Goal: Register for event/course

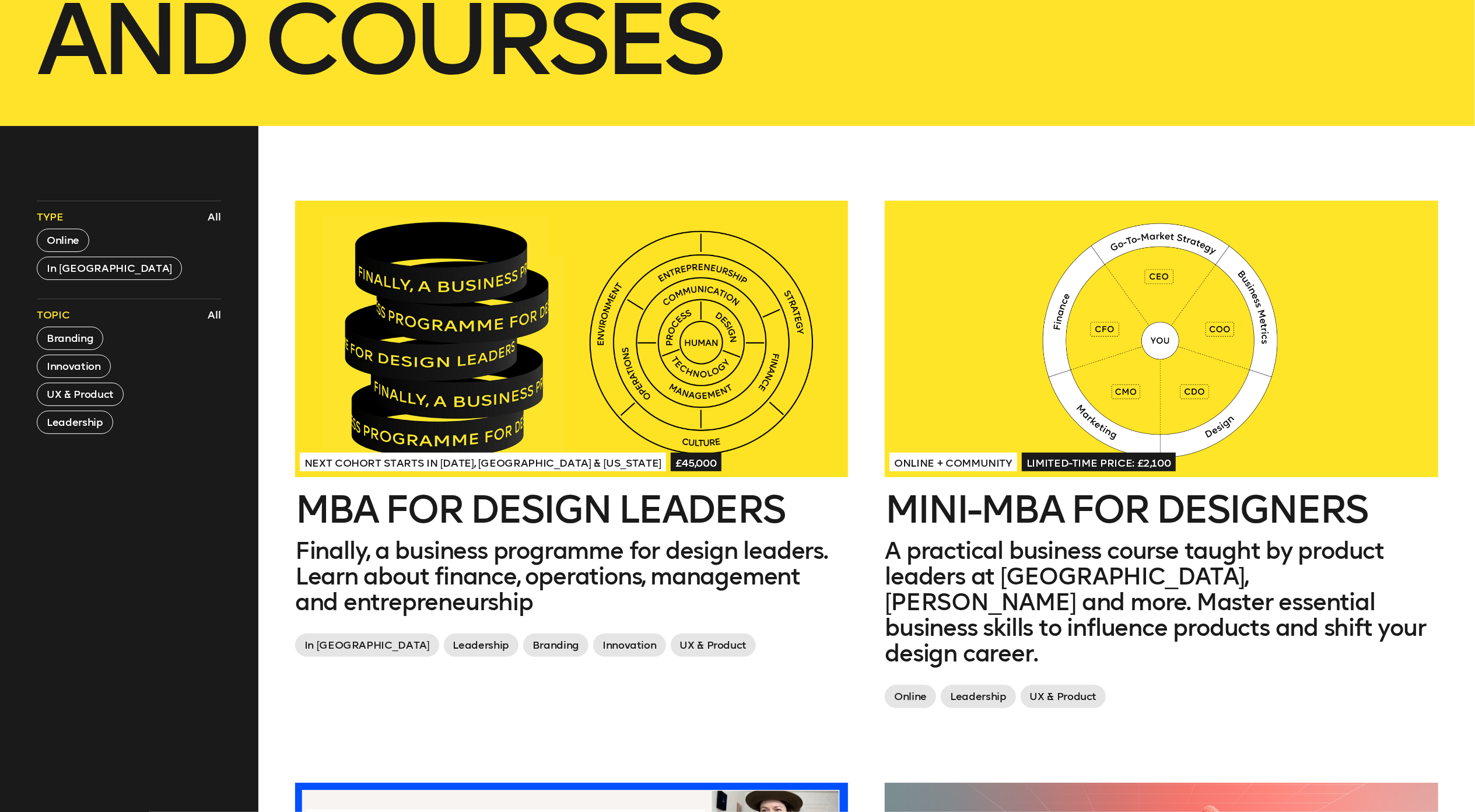
scroll to position [1125, 0]
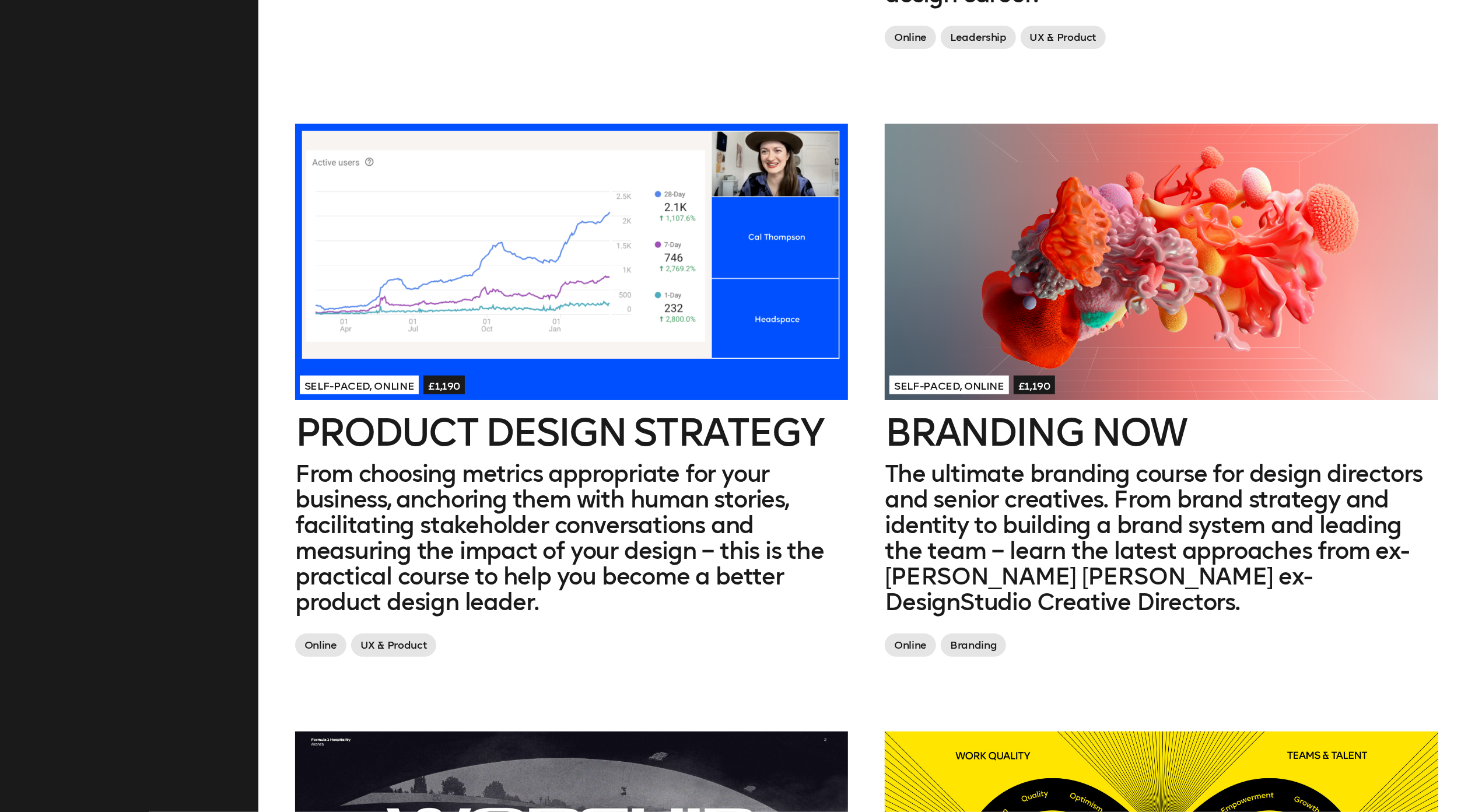
click at [1014, 414] on h2 "Branding Now" at bounding box center [1162, 432] width 553 height 38
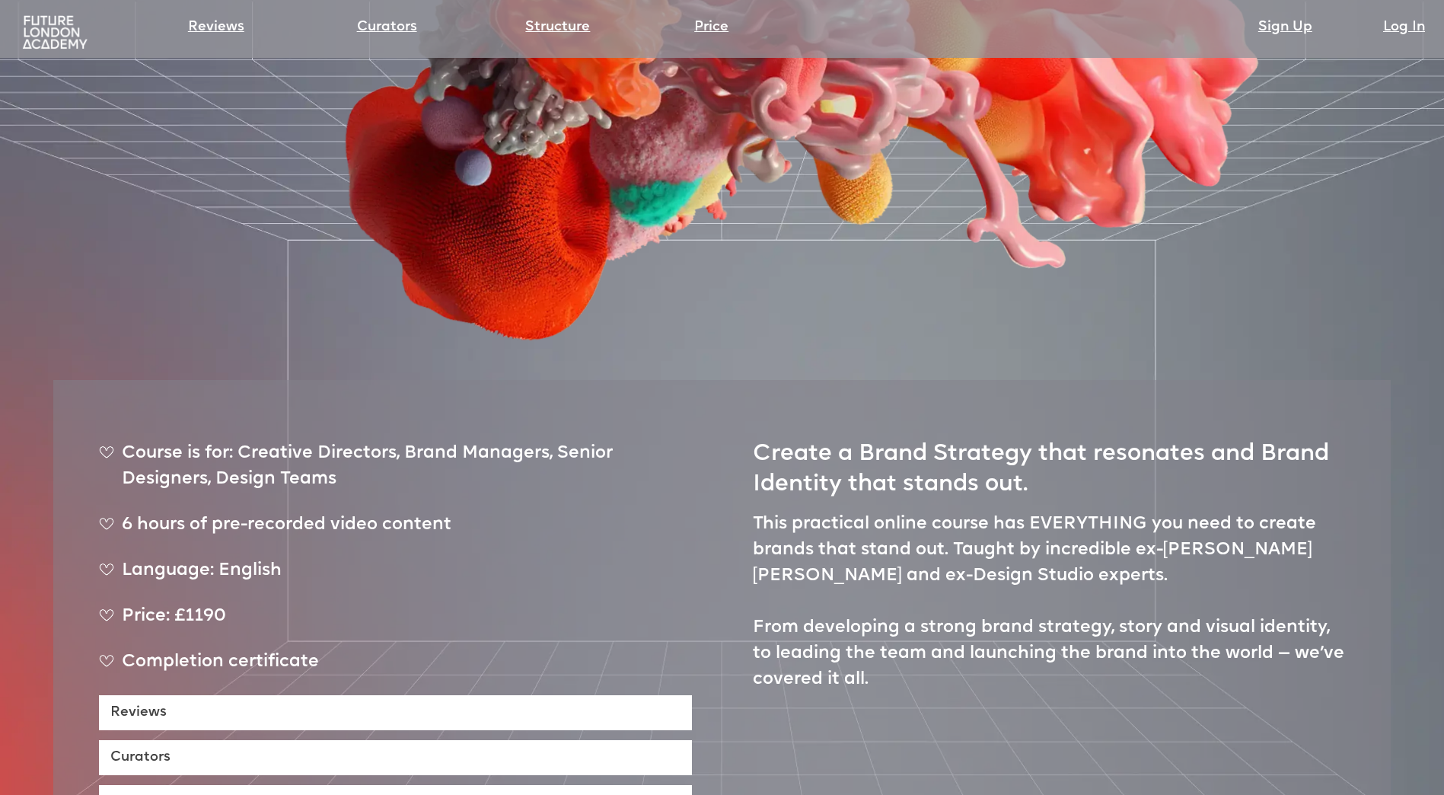
scroll to position [533, 0]
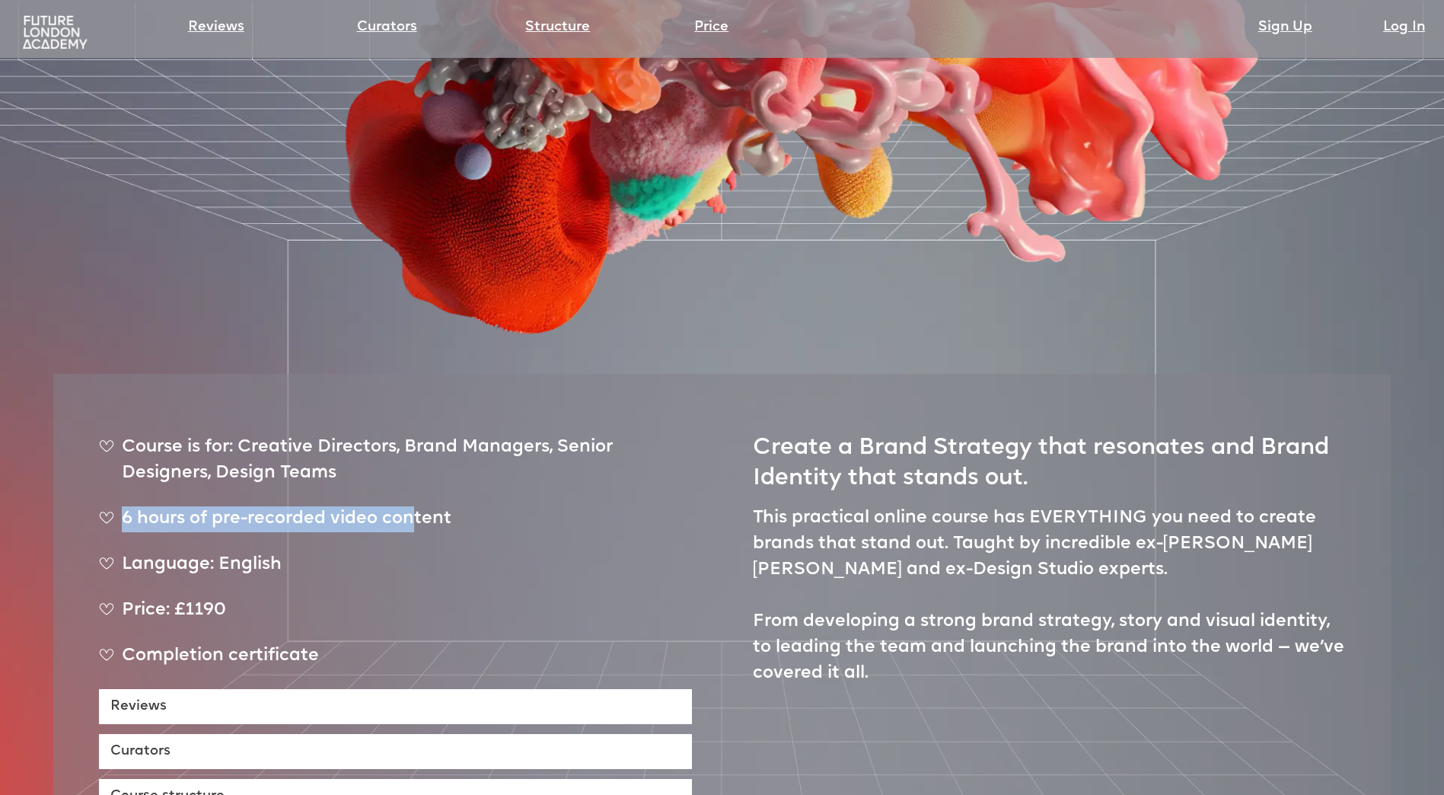
drag, startPoint x: 122, startPoint y: 461, endPoint x: 410, endPoint y: 463, distance: 288.5
click at [410, 506] on div "6 hours of pre-recorded video content" at bounding box center [395, 525] width 593 height 38
click at [215, 598] on div "Price: £1190" at bounding box center [395, 617] width 593 height 38
click at [214, 598] on div "Price: £1190" at bounding box center [395, 617] width 593 height 38
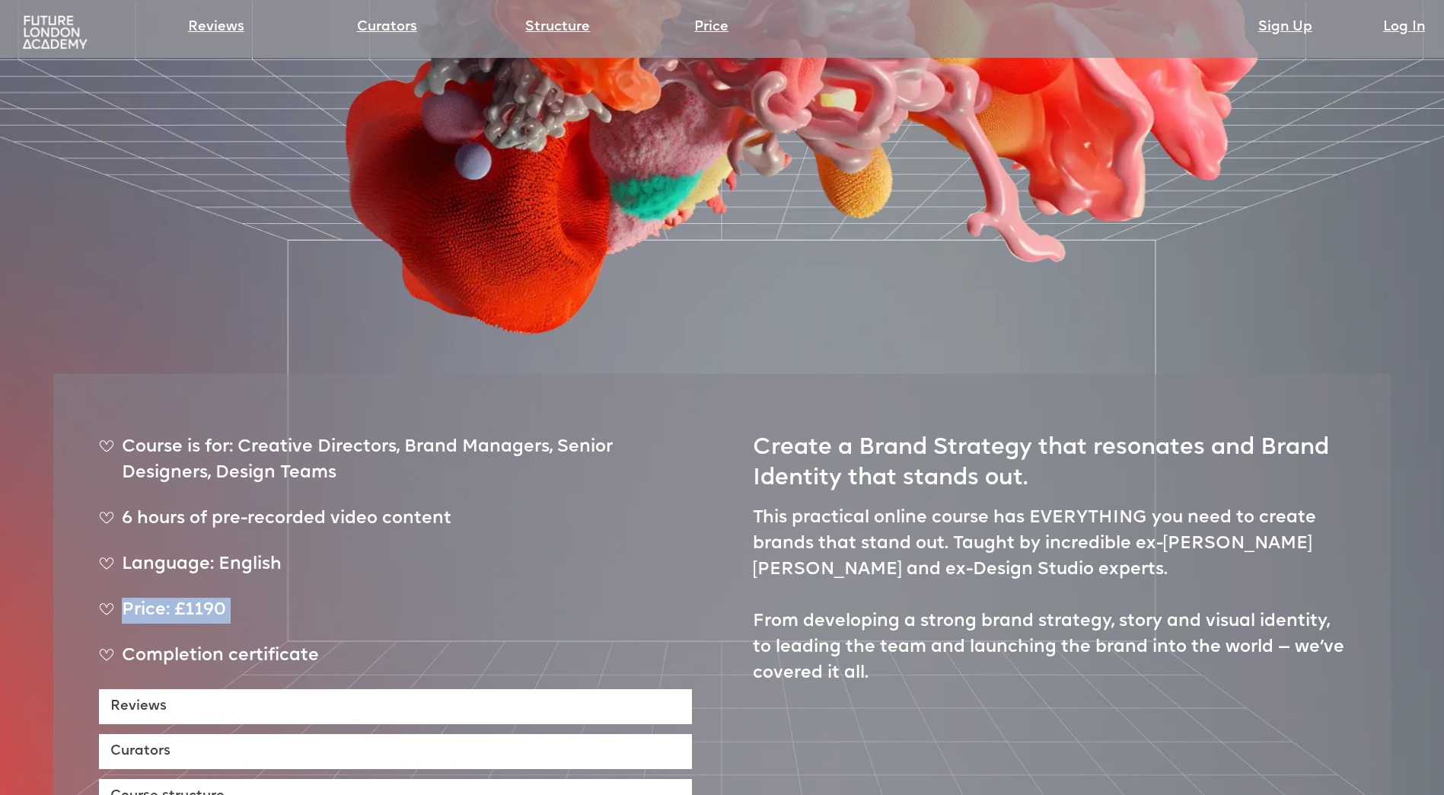
click at [214, 598] on div "Price: £1190" at bounding box center [395, 617] width 593 height 38
drag, startPoint x: 214, startPoint y: 556, endPoint x: 452, endPoint y: 486, distance: 248.3
click at [452, 486] on ul "Course is for: Creative Directors, Brand Managers, Senior Designers, Design Tea…" at bounding box center [395, 562] width 593 height 254
drag, startPoint x: 229, startPoint y: 550, endPoint x: 177, endPoint y: 556, distance: 53.0
click at [177, 598] on div "Price: £1190" at bounding box center [395, 617] width 593 height 38
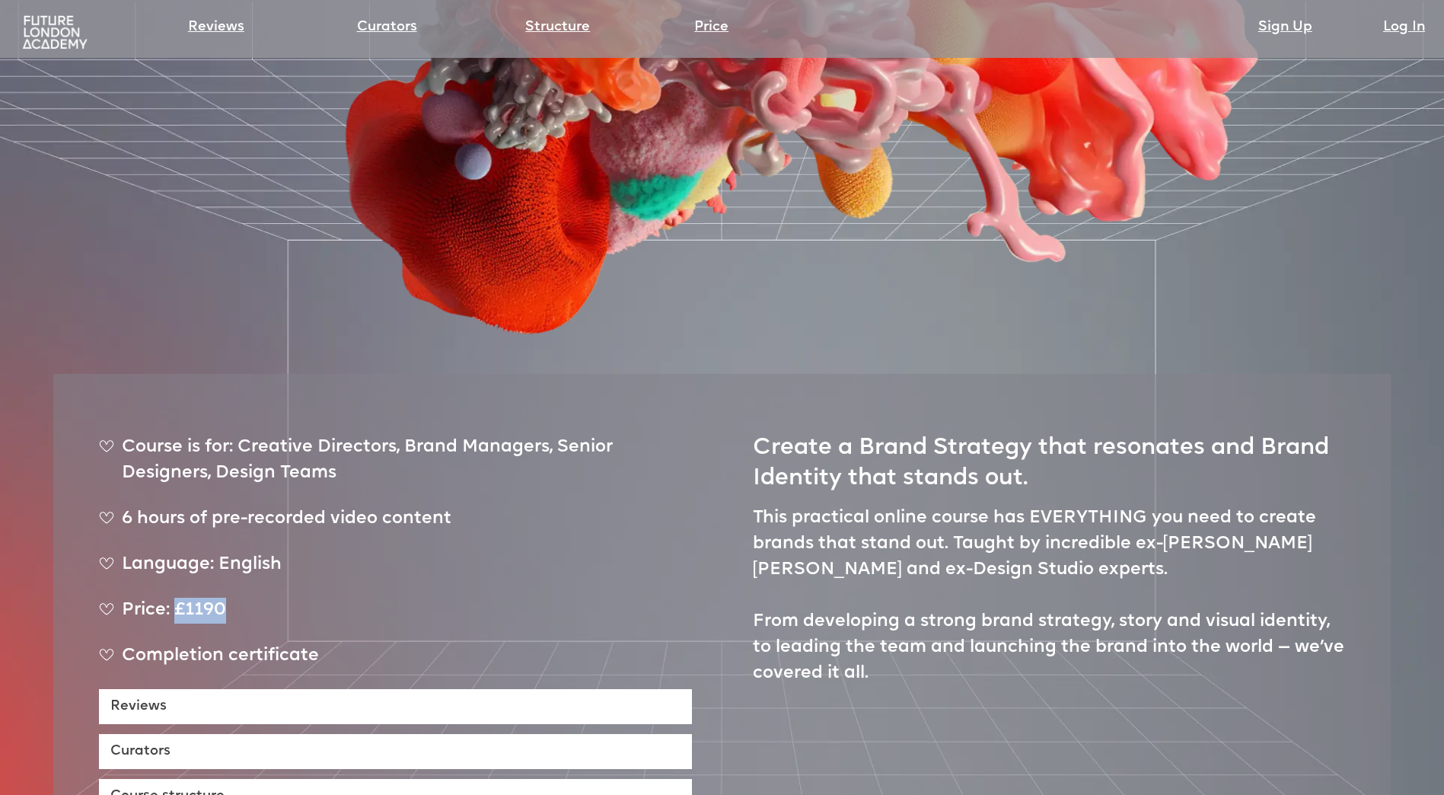
copy div "£1190"
click at [208, 506] on div "6 hours of pre-recorded video content" at bounding box center [395, 525] width 593 height 38
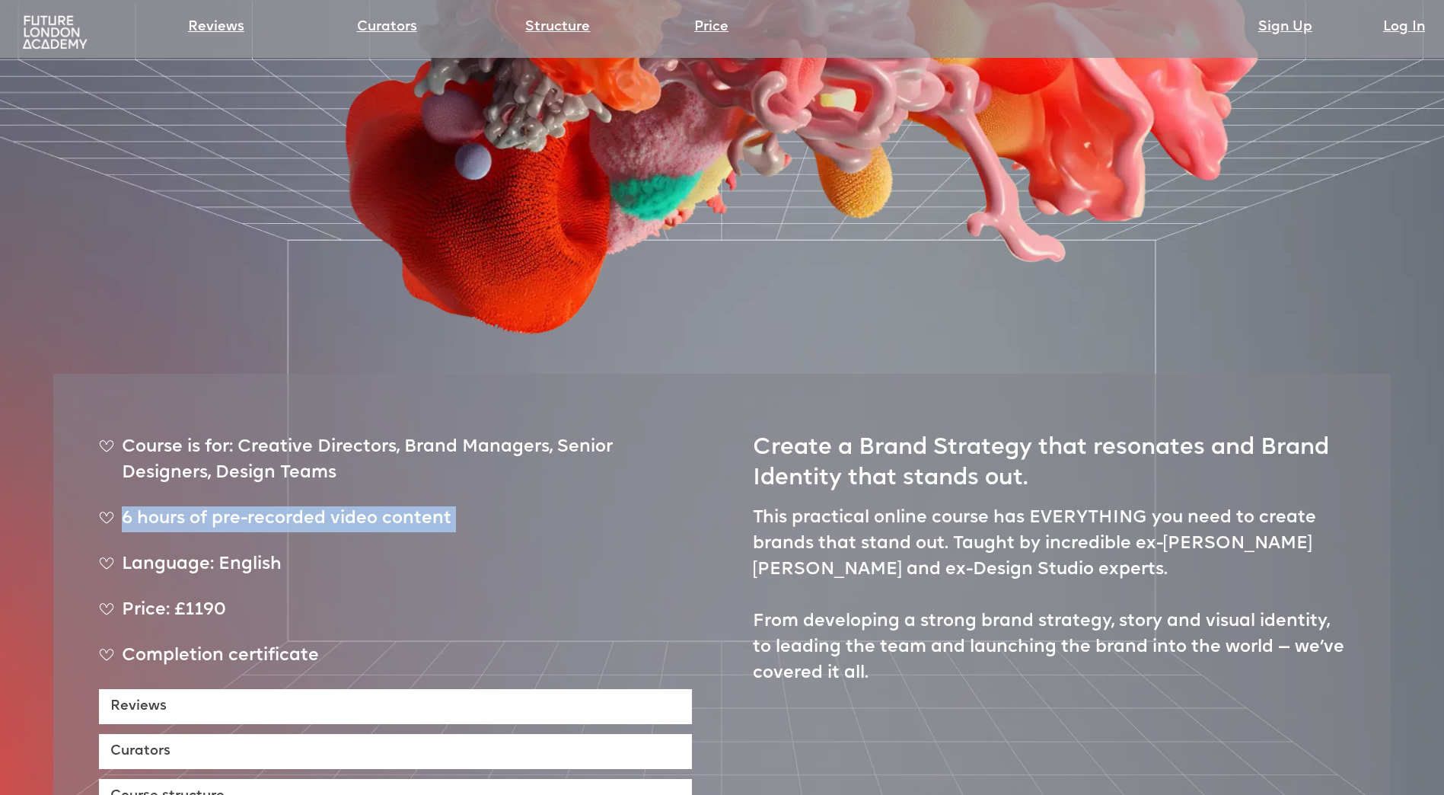
click at [208, 506] on div "6 hours of pre-recorded video content" at bounding box center [395, 525] width 593 height 38
drag, startPoint x: 208, startPoint y: 467, endPoint x: 456, endPoint y: 514, distance: 252.6
click at [456, 552] on div "Language: English" at bounding box center [395, 571] width 593 height 38
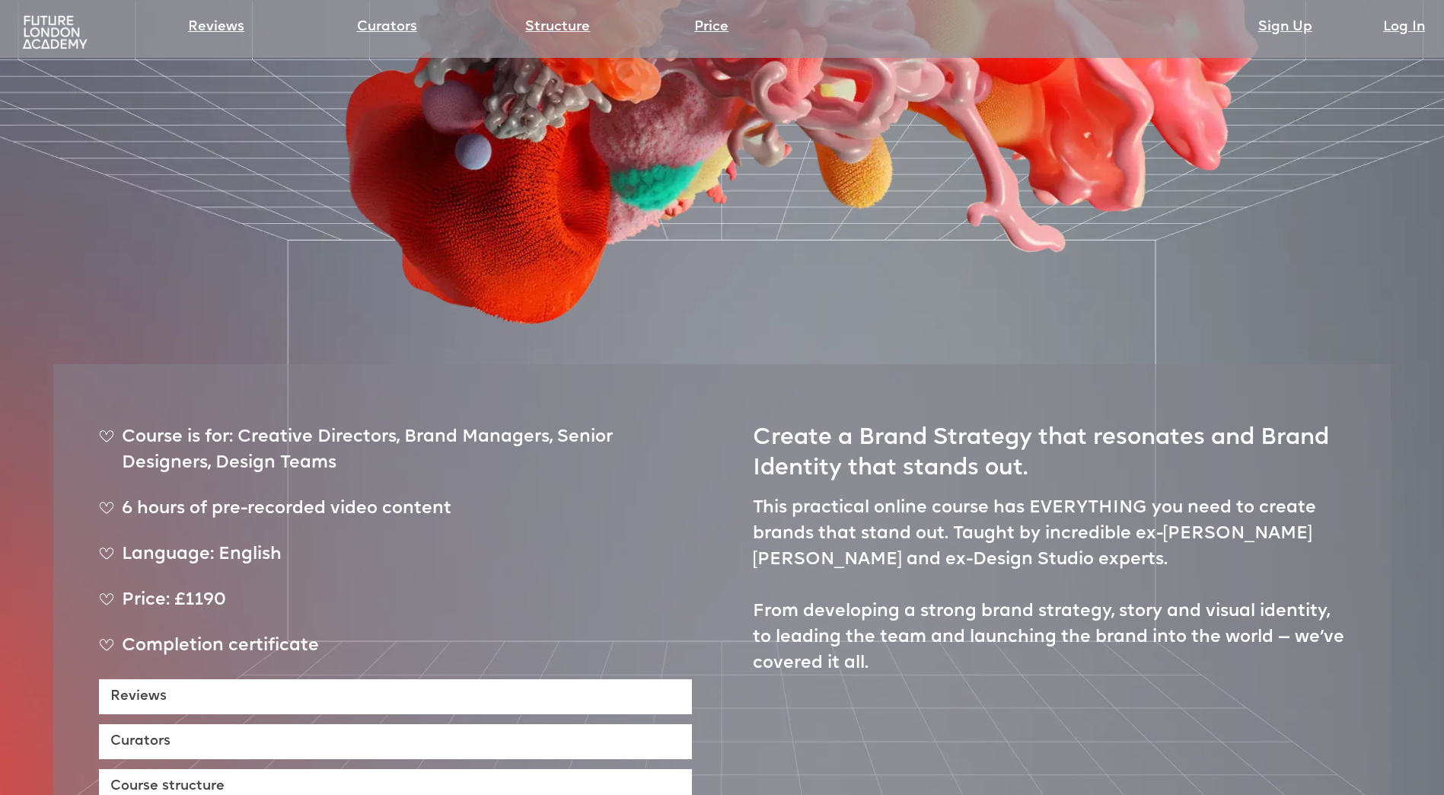
scroll to position [685, 0]
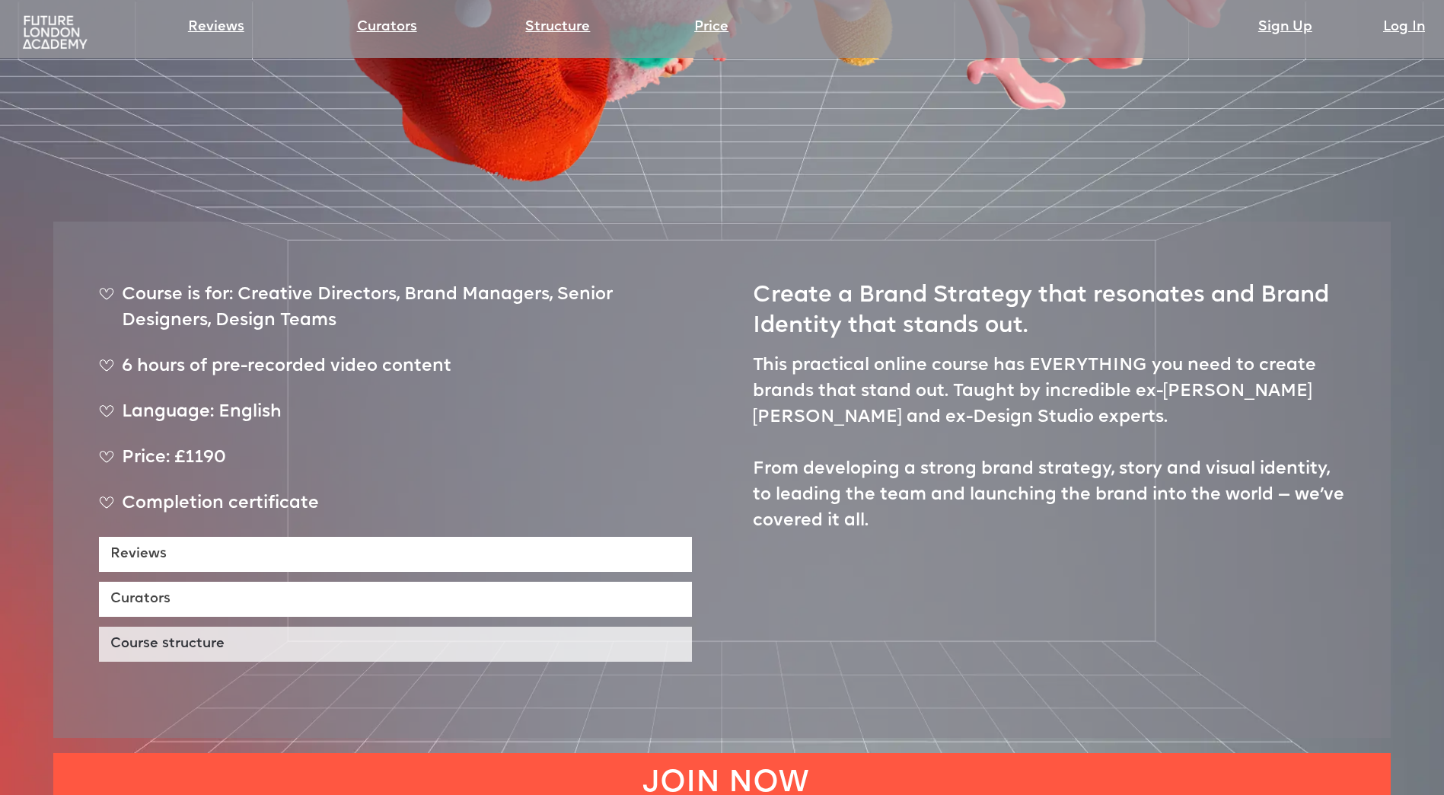
click at [246, 626] on link "Course structure" at bounding box center [395, 643] width 593 height 35
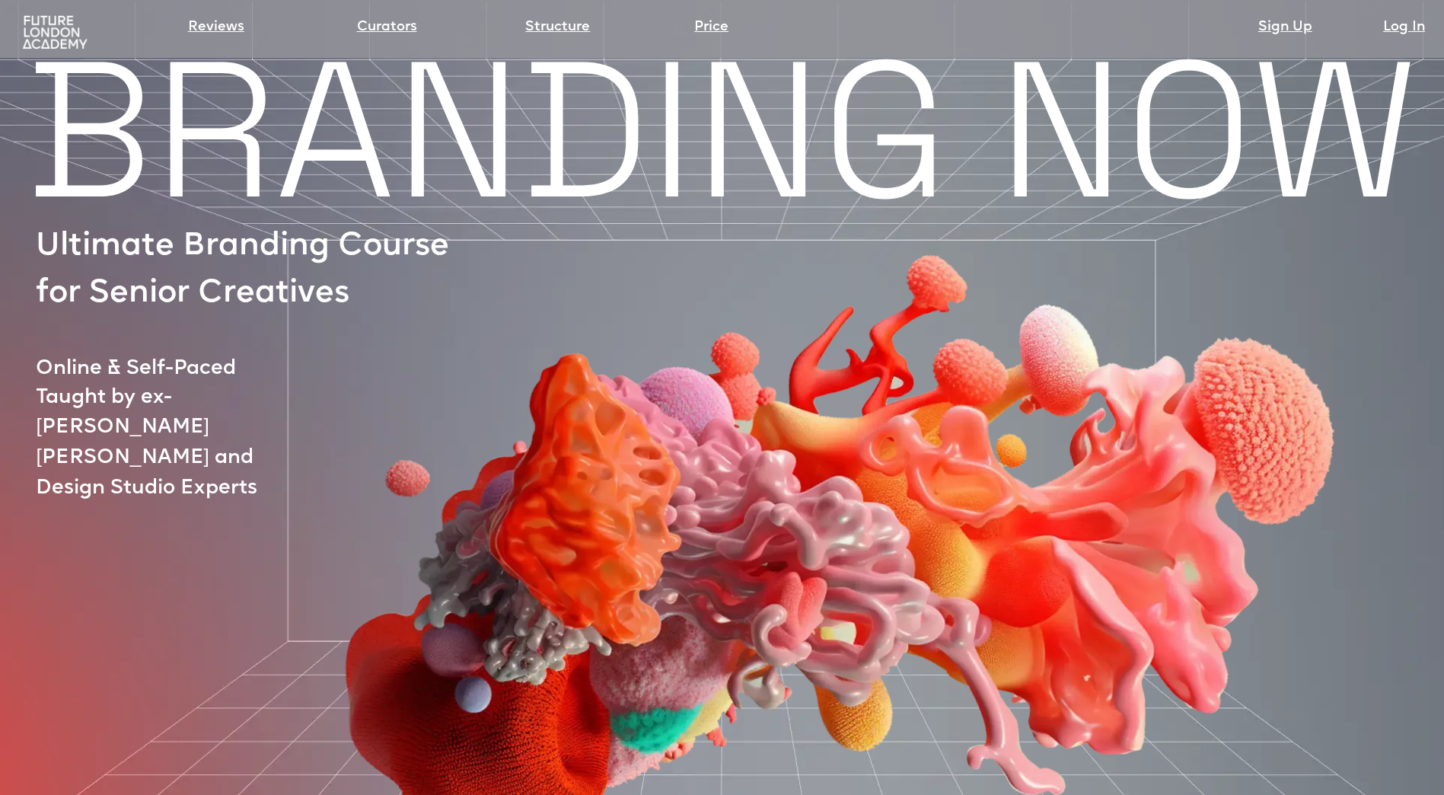
drag, startPoint x: 403, startPoint y: 476, endPoint x: 410, endPoint y: 102, distance: 374.5
click at [280, 137] on img at bounding box center [826, 472] width 1217 height 821
drag, startPoint x: 153, startPoint y: 145, endPoint x: 563, endPoint y: 161, distance: 410.6
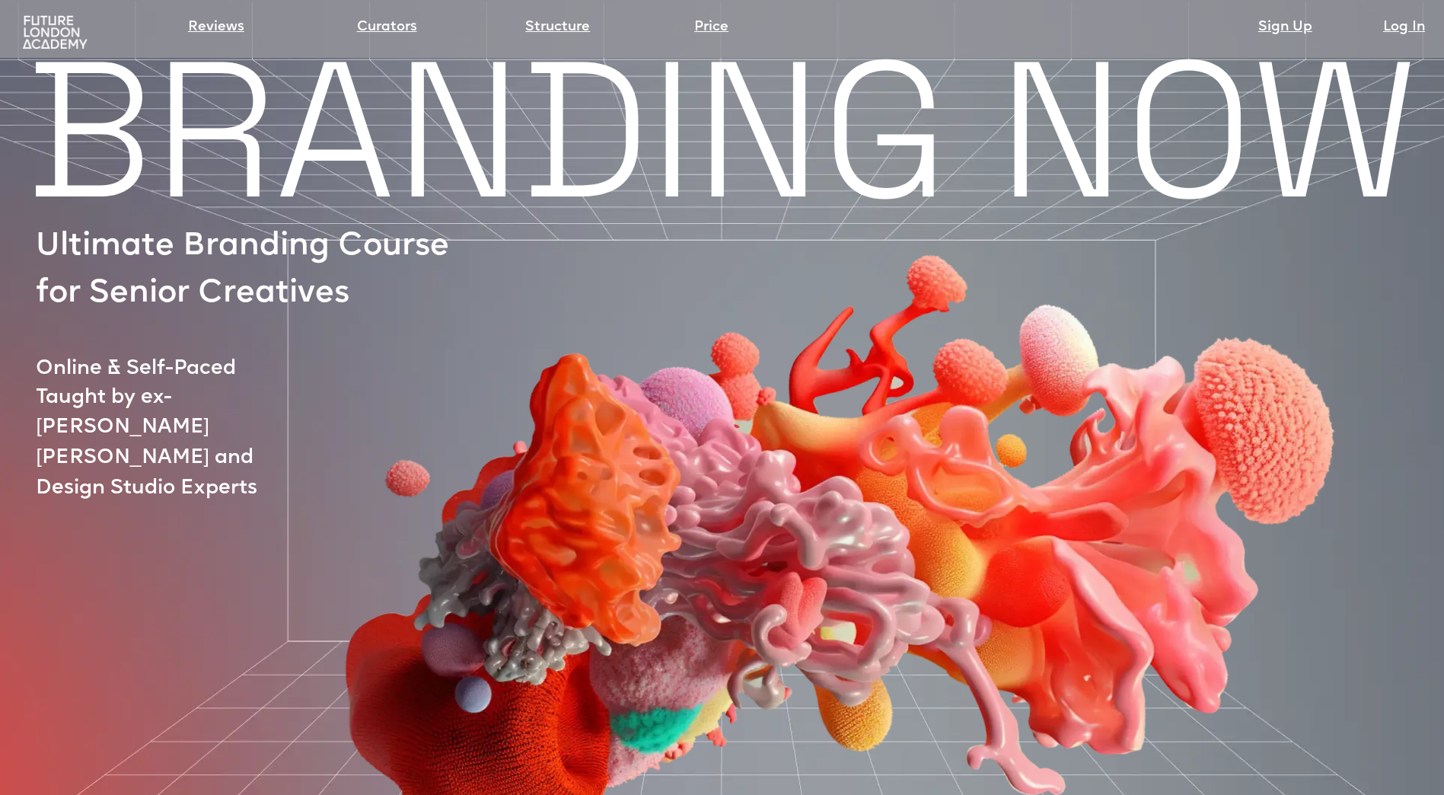
click at [563, 161] on div at bounding box center [792, 502] width 1415 height 747
drag, startPoint x: 198, startPoint y: 269, endPoint x: 279, endPoint y: 298, distance: 86.7
click at [279, 298] on div at bounding box center [792, 502] width 1415 height 747
drag, startPoint x: 162, startPoint y: 399, endPoint x: 202, endPoint y: 104, distance: 298.1
